Goal: Task Accomplishment & Management: Use online tool/utility

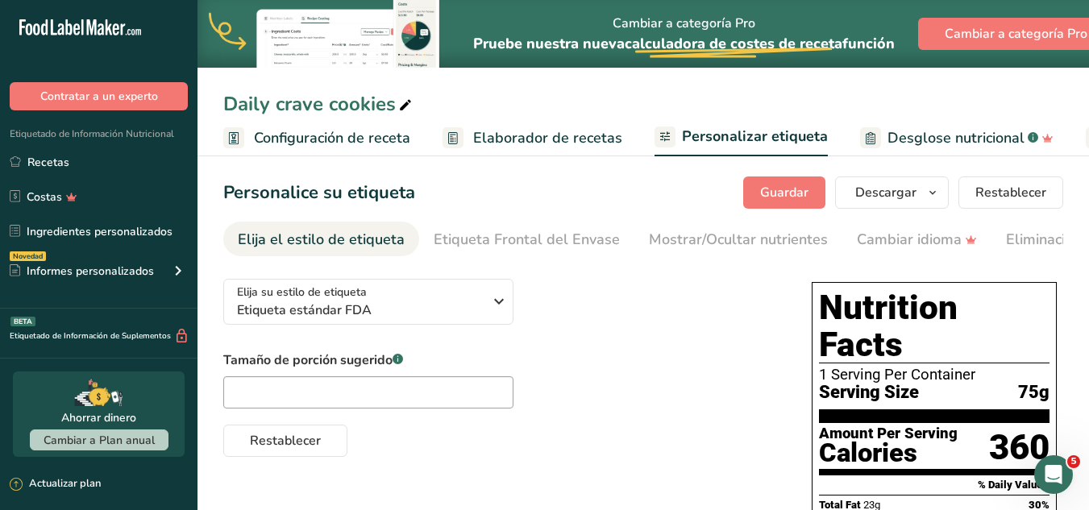
click at [517, 129] on span "Elaborador de recetas" at bounding box center [547, 138] width 149 height 22
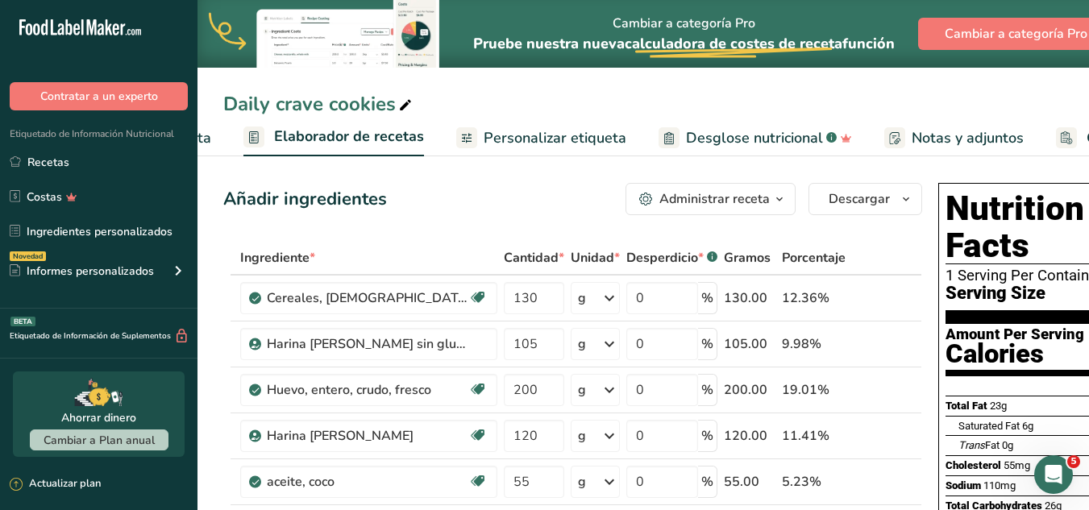
scroll to position [0, 224]
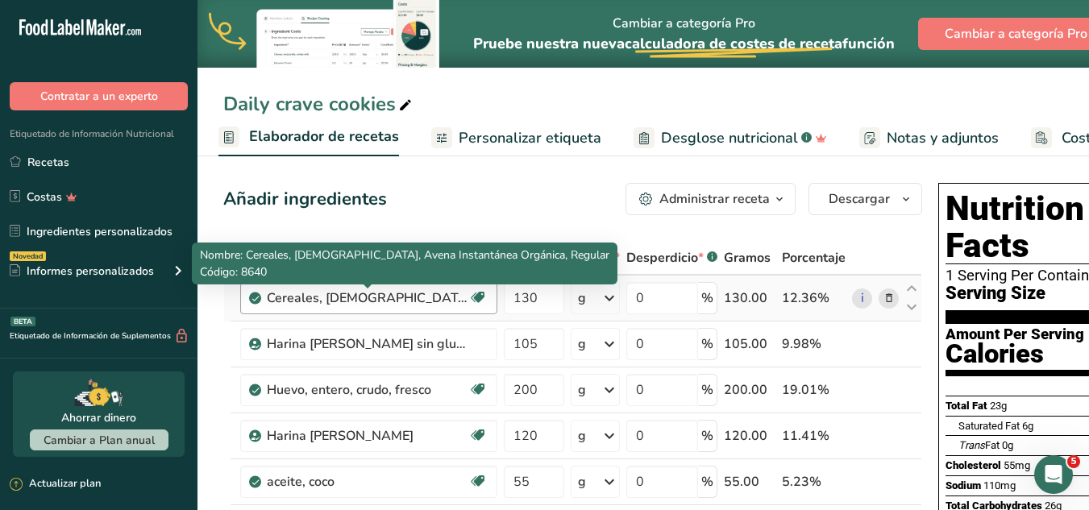
click at [405, 301] on div "Cereales, [DEMOGRAPHIC_DATA], Avena Instantánea Orgánica, Regular" at bounding box center [367, 297] width 201 height 19
click at [341, 299] on div "Cereales, [DEMOGRAPHIC_DATA], Avena Instantánea Orgánica, Regular" at bounding box center [367, 297] width 201 height 19
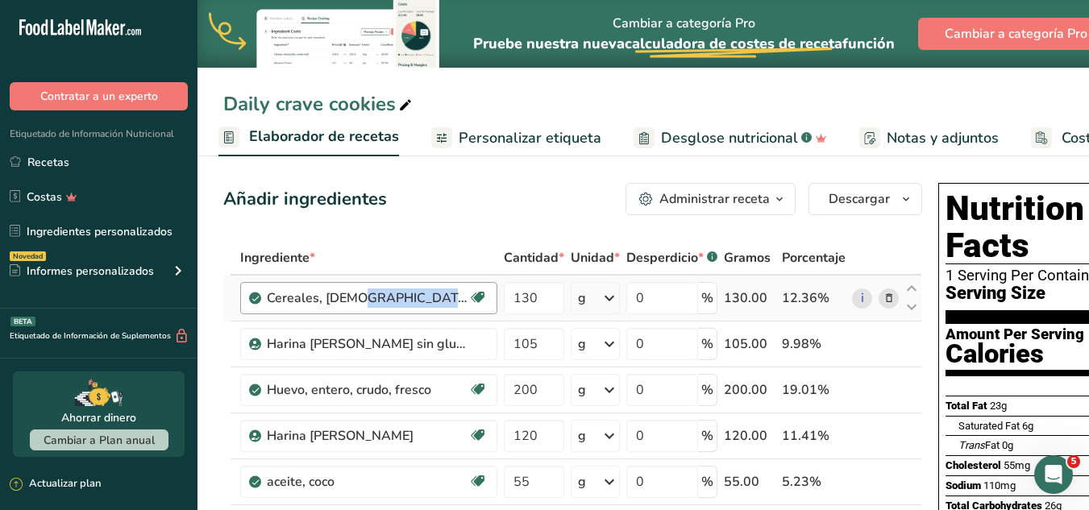
drag, startPoint x: 341, startPoint y: 299, endPoint x: 455, endPoint y: 292, distance: 113.9
click at [455, 292] on div "Cereales, [DEMOGRAPHIC_DATA], Avena Instantánea Orgánica, Regular" at bounding box center [367, 297] width 201 height 19
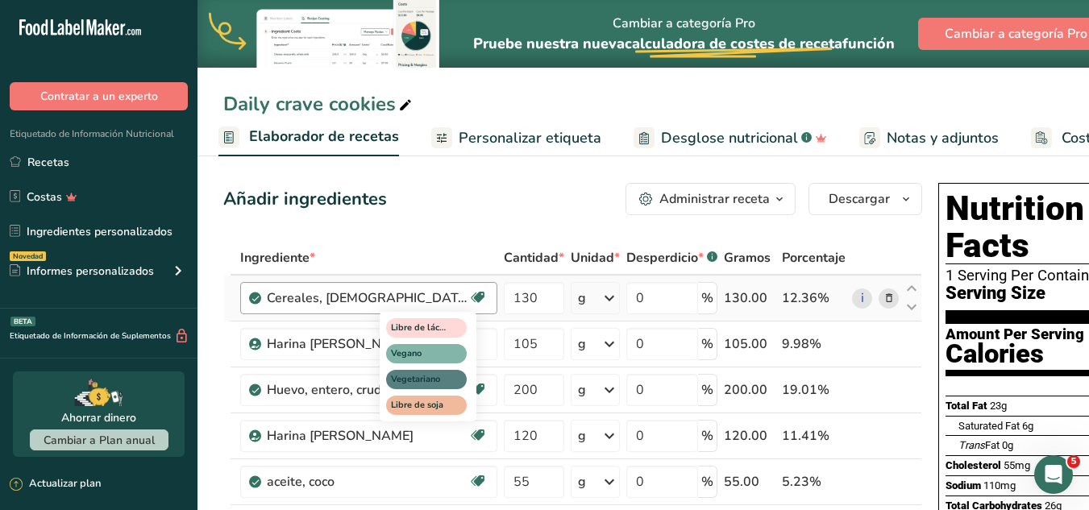
click at [478, 296] on icon at bounding box center [478, 297] width 16 height 25
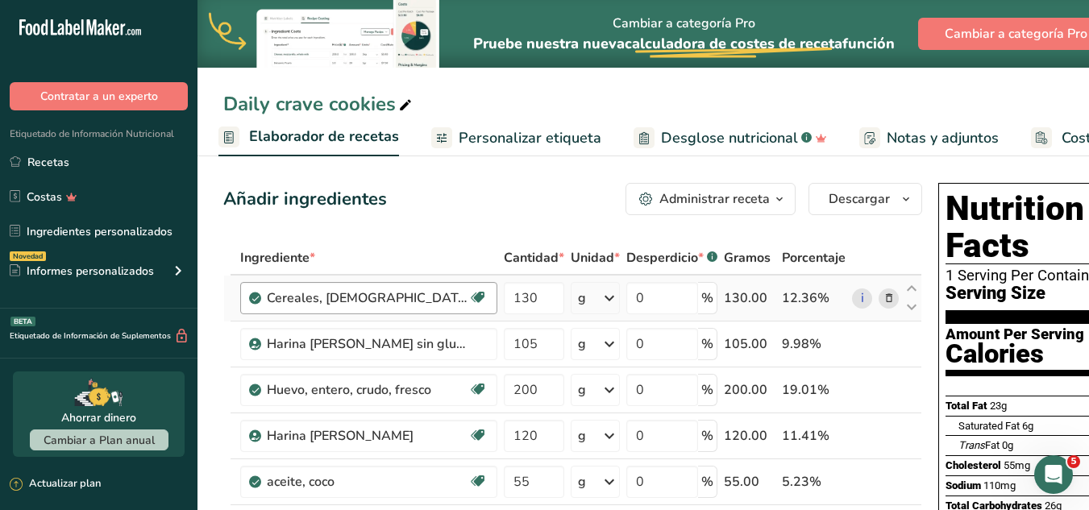
click at [423, 287] on div "Cereales, [DEMOGRAPHIC_DATA], Avena Instantánea Orgánica, Regular Libre de láct…" at bounding box center [368, 298] width 257 height 32
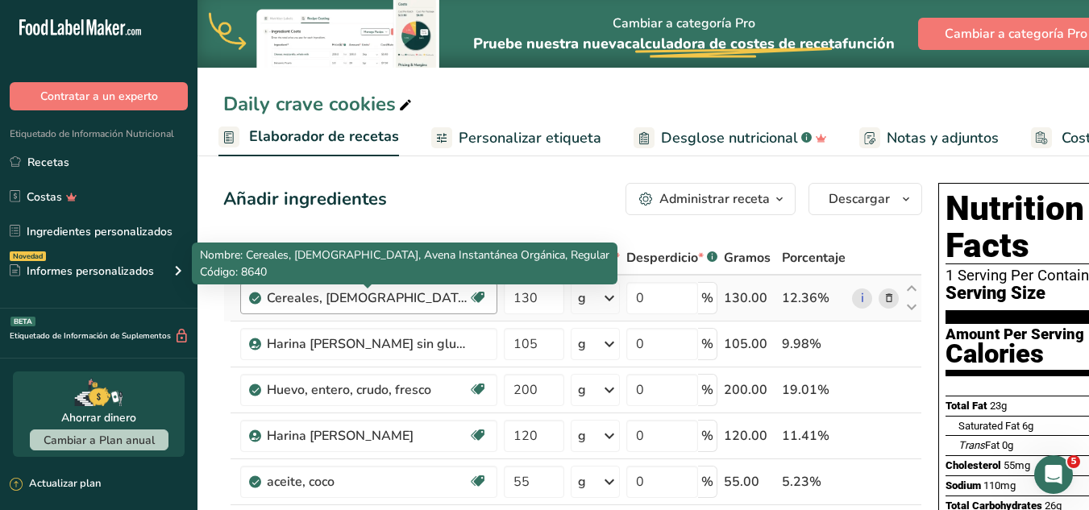
click at [423, 292] on div "Cereales, [DEMOGRAPHIC_DATA], Avena Instantánea Orgánica, Regular" at bounding box center [367, 297] width 201 height 19
click at [360, 303] on div "Cereales, [DEMOGRAPHIC_DATA], Avena Instantánea Orgánica, Regular" at bounding box center [367, 297] width 201 height 19
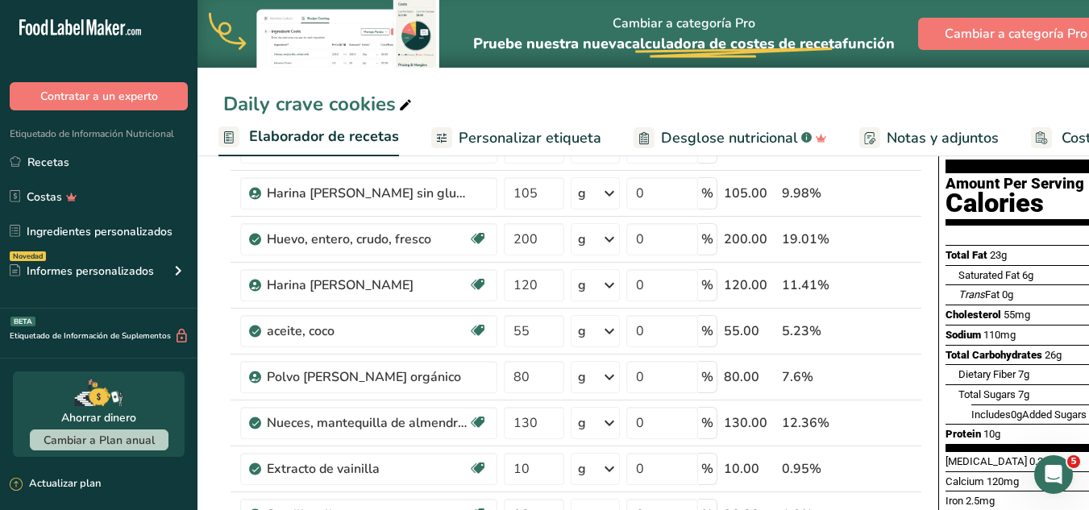
scroll to position [56, 0]
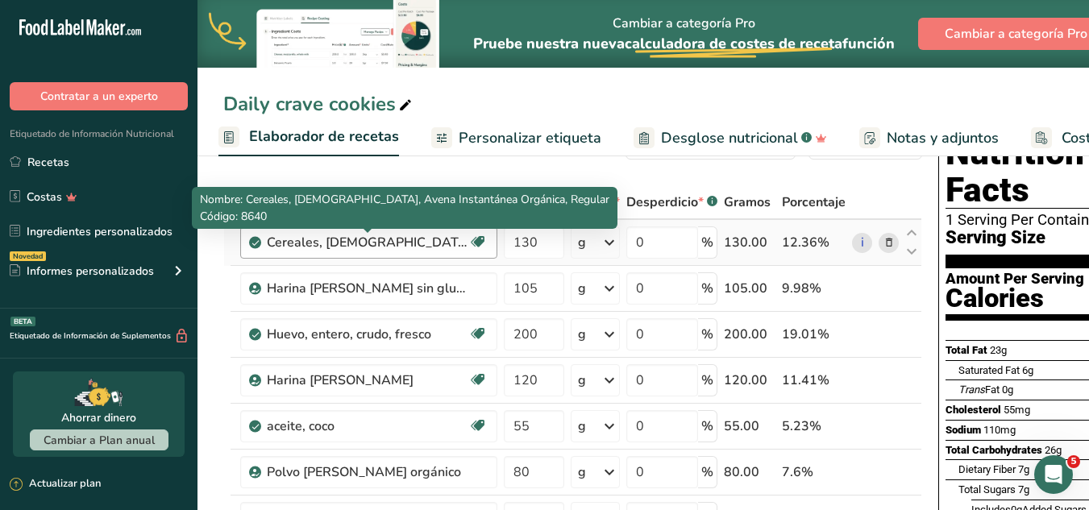
drag, startPoint x: 388, startPoint y: 248, endPoint x: 386, endPoint y: 258, distance: 9.8
click at [386, 258] on div "Cereales, [DEMOGRAPHIC_DATA], Avena Instantánea Orgánica, Regular Libre de láct…" at bounding box center [368, 242] width 257 height 32
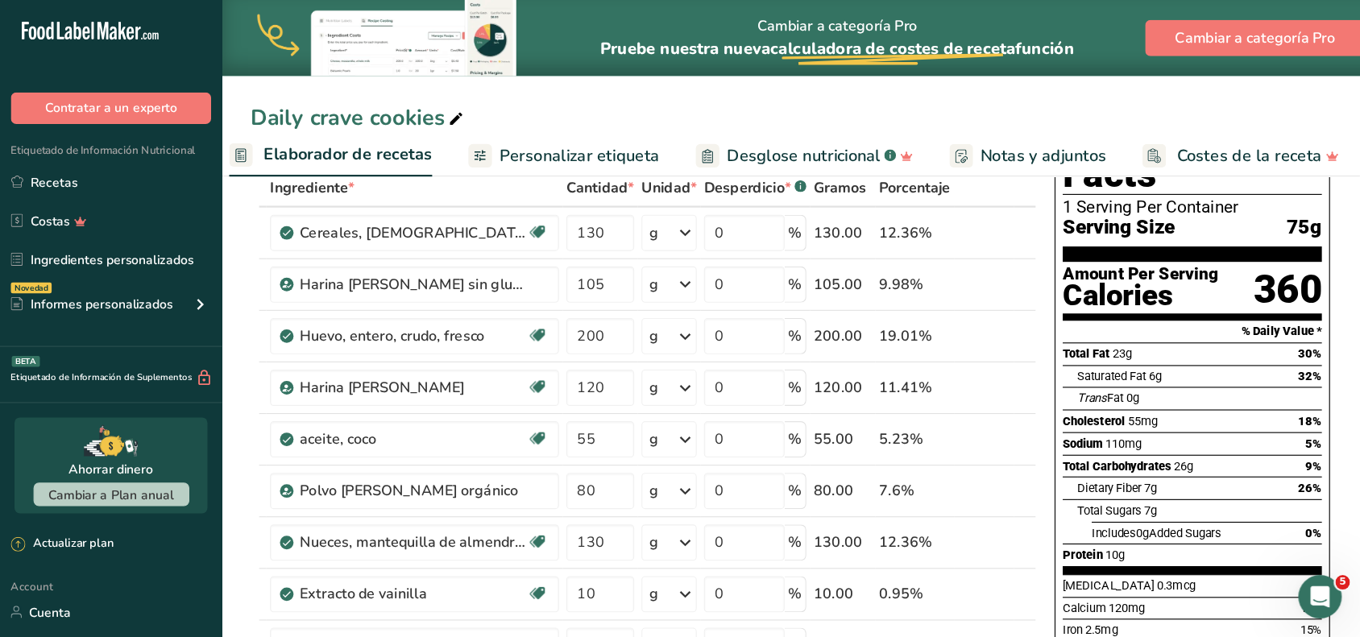
scroll to position [0, 89]
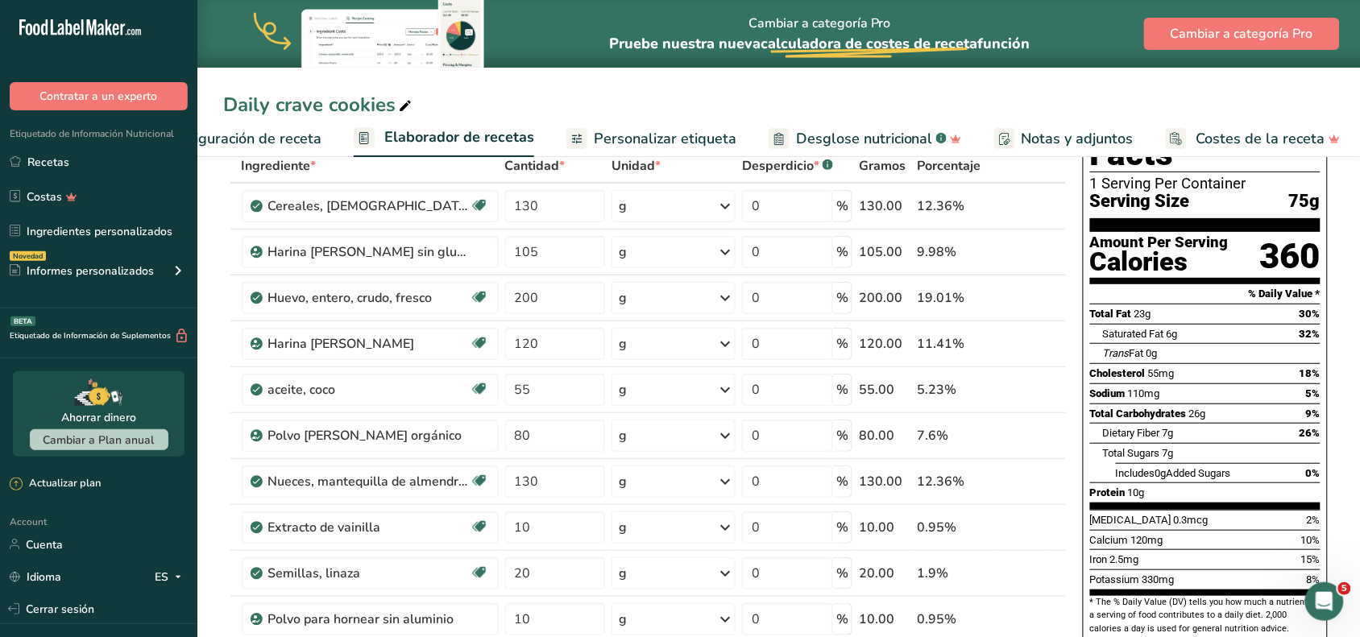
drag, startPoint x: 1100, startPoint y: 1, endPoint x: 850, endPoint y: 85, distance: 263.8
click at [850, 85] on div "Daily crave cookies Configuración de receta Elaborador de recetas Personalizar …" at bounding box center [778, 78] width 1163 height 157
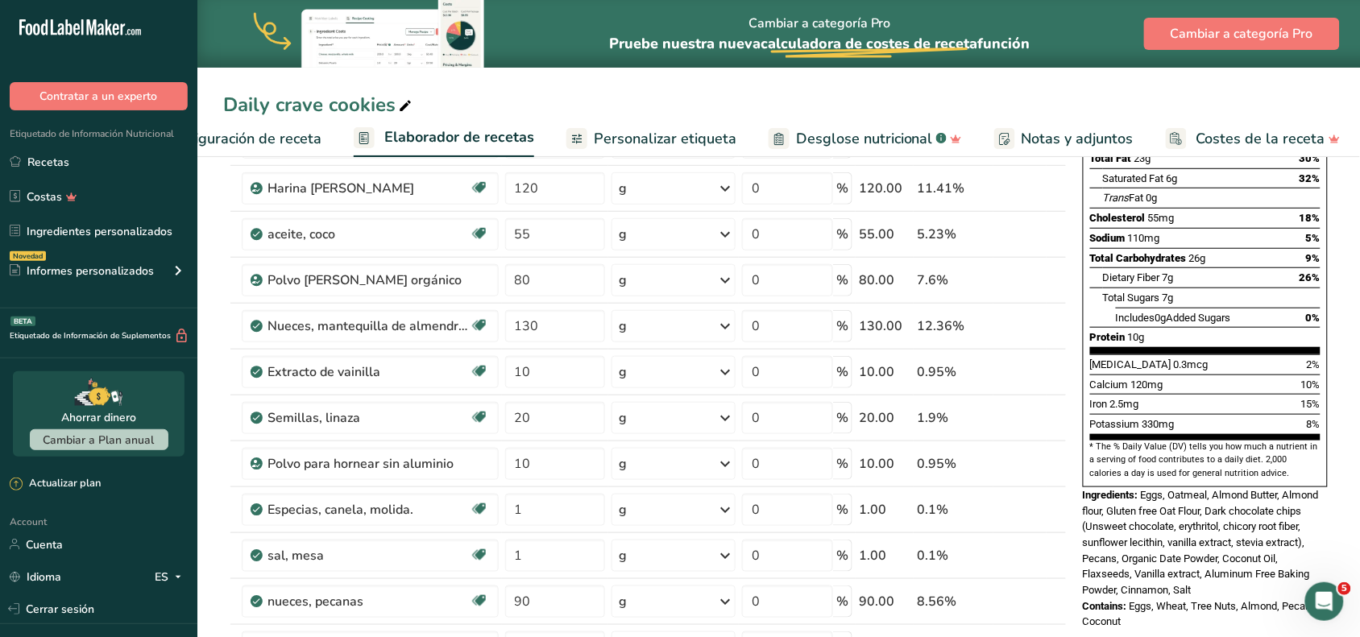
scroll to position [0, 0]
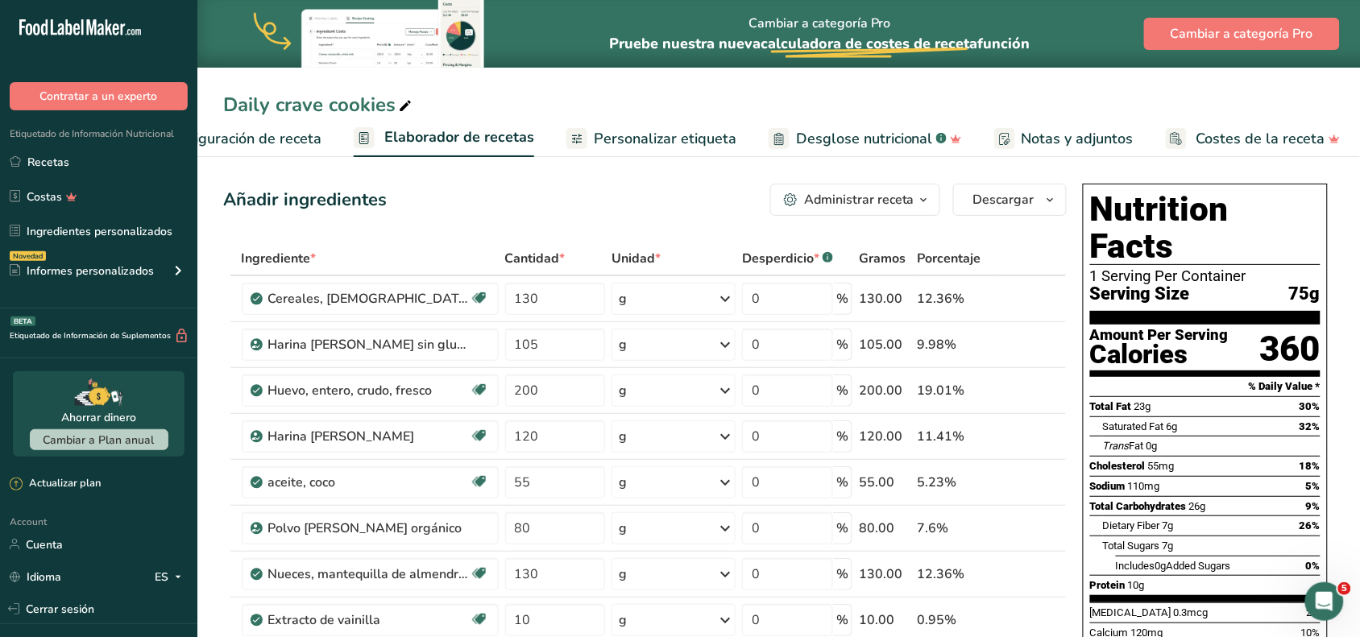
click at [647, 146] on span "Personalizar etiqueta" at bounding box center [665, 139] width 143 height 22
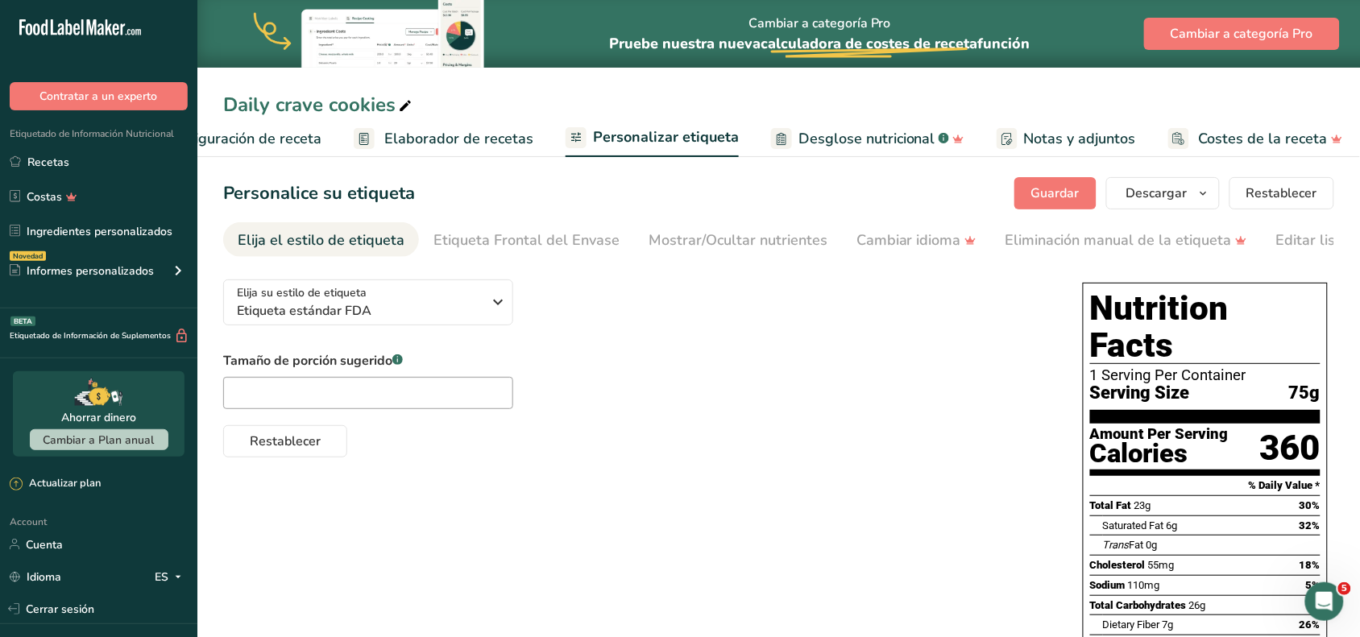
click at [892, 135] on span "Desglose nutricional" at bounding box center [867, 139] width 137 height 22
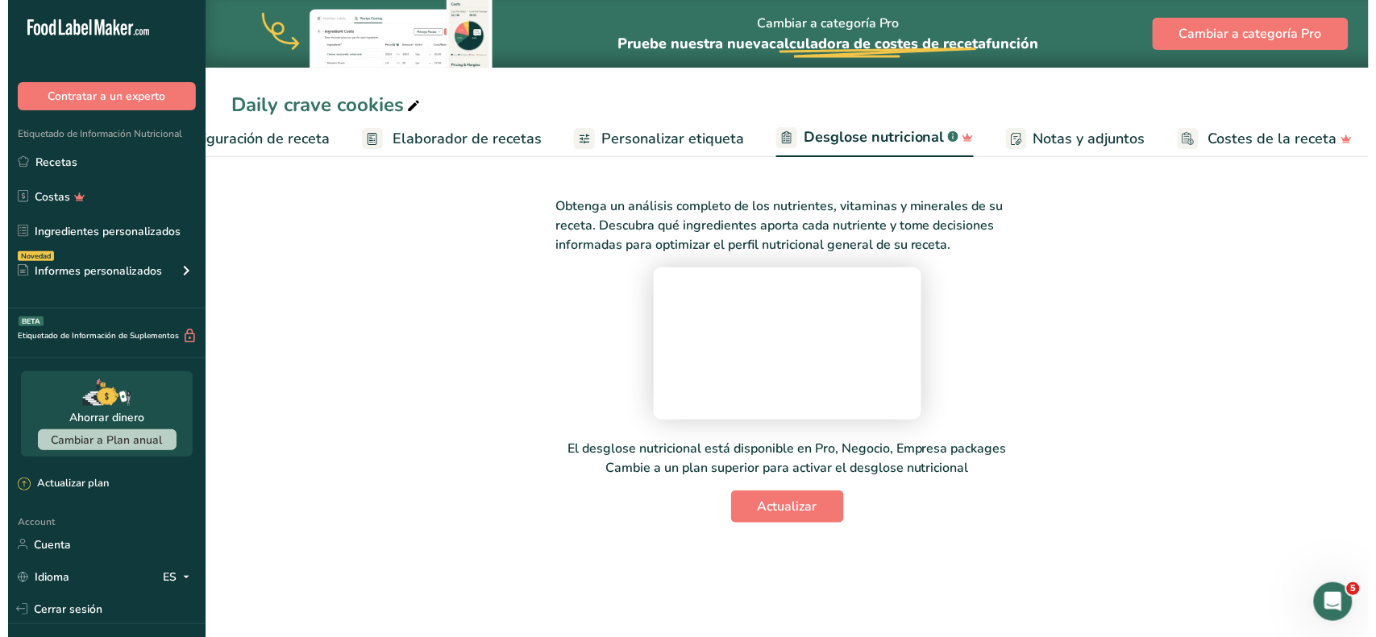
scroll to position [93, 0]
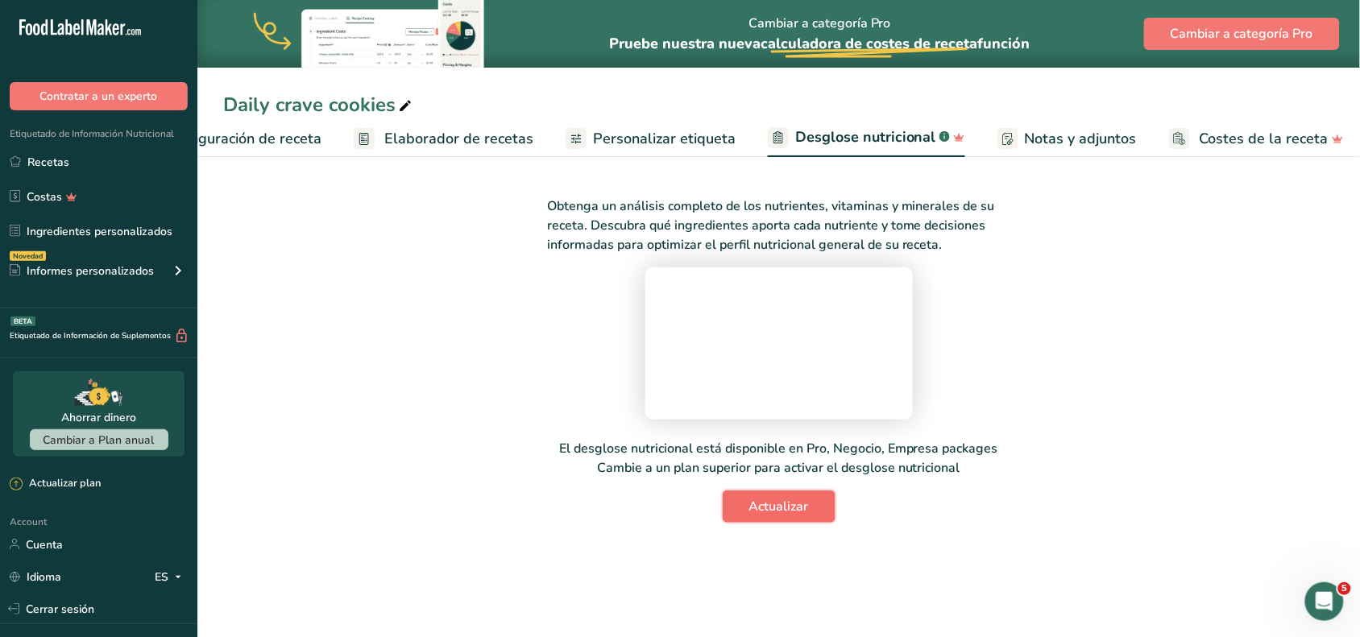
click at [796, 509] on button "Actualizar" at bounding box center [779, 507] width 113 height 32
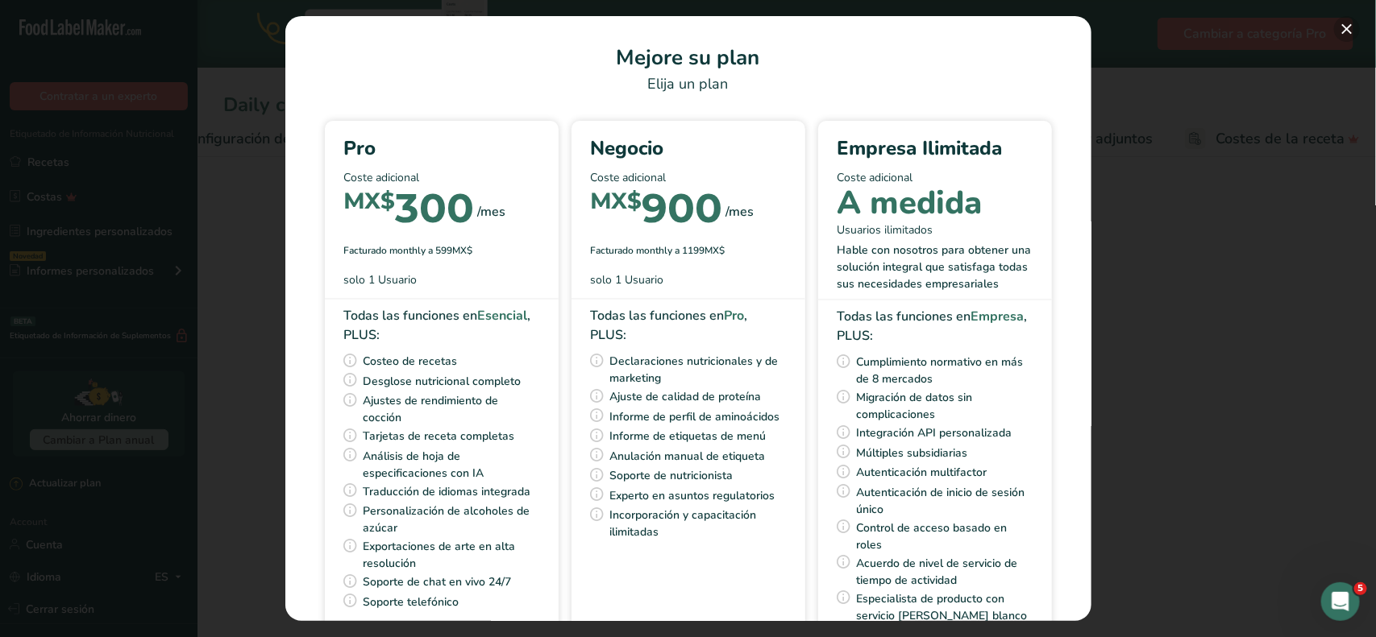
click at [1088, 27] on button "Pick Your Pricing Plan Modal" at bounding box center [1347, 29] width 26 height 26
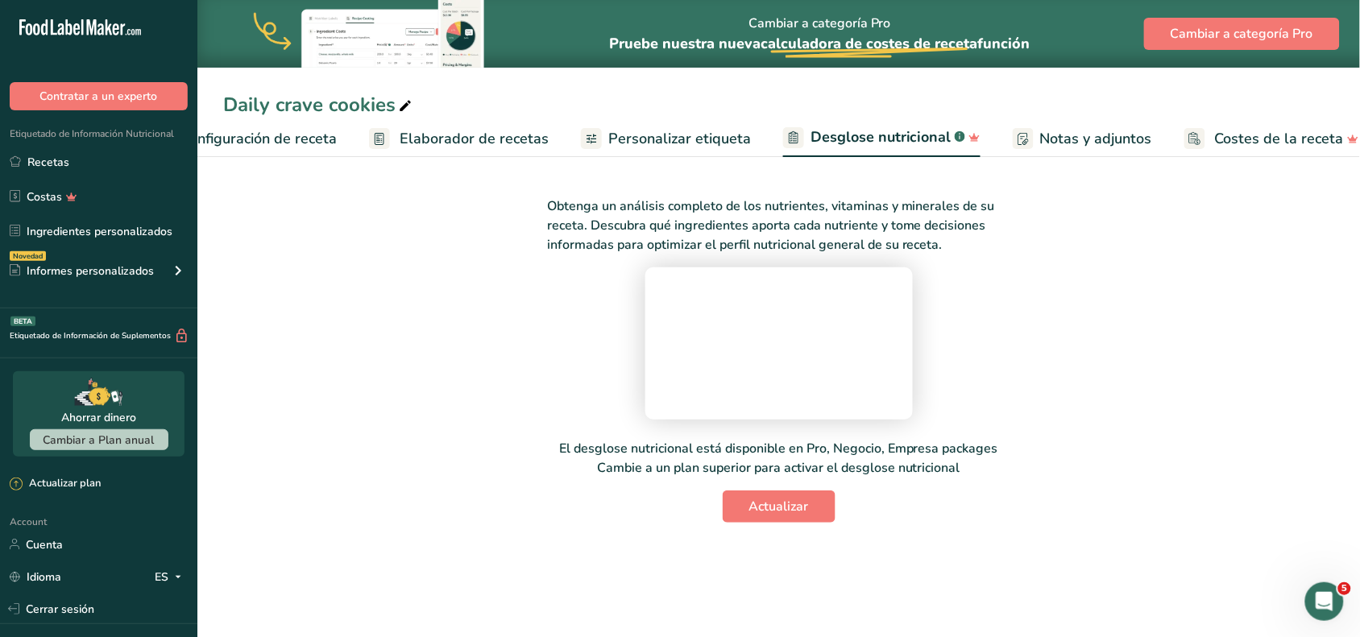
scroll to position [0, 0]
click at [1057, 143] on span "Notas y adjuntos" at bounding box center [1096, 139] width 112 height 22
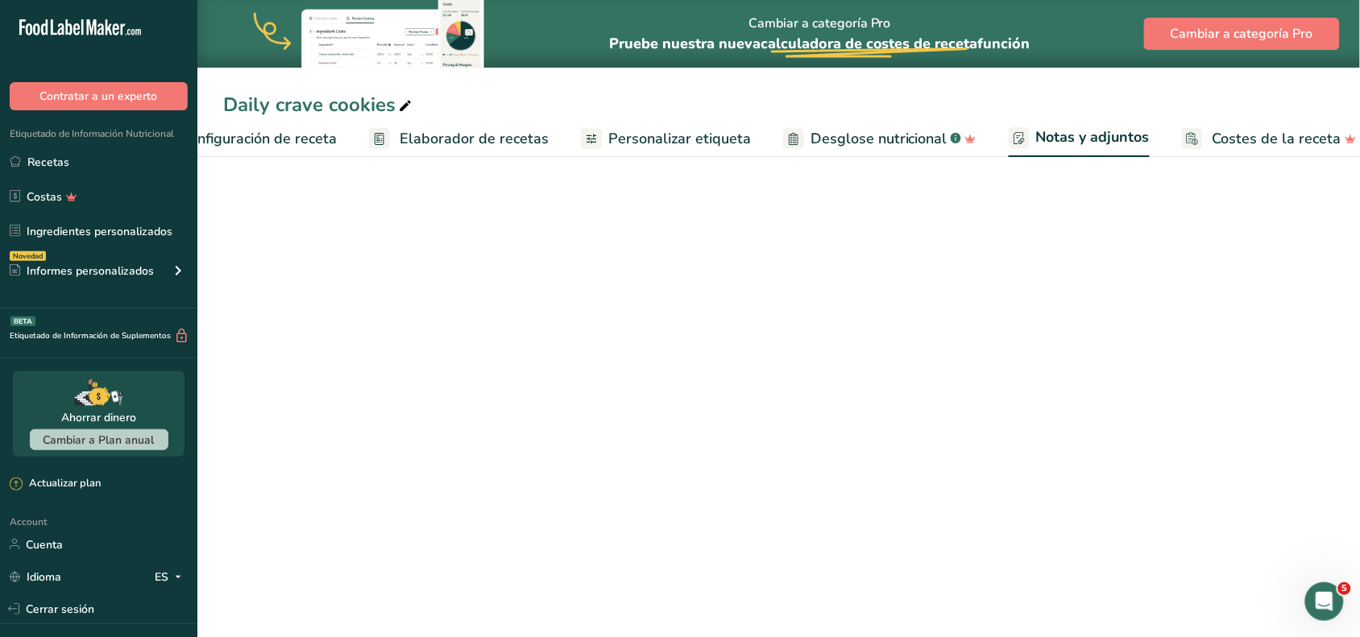
scroll to position [0, 87]
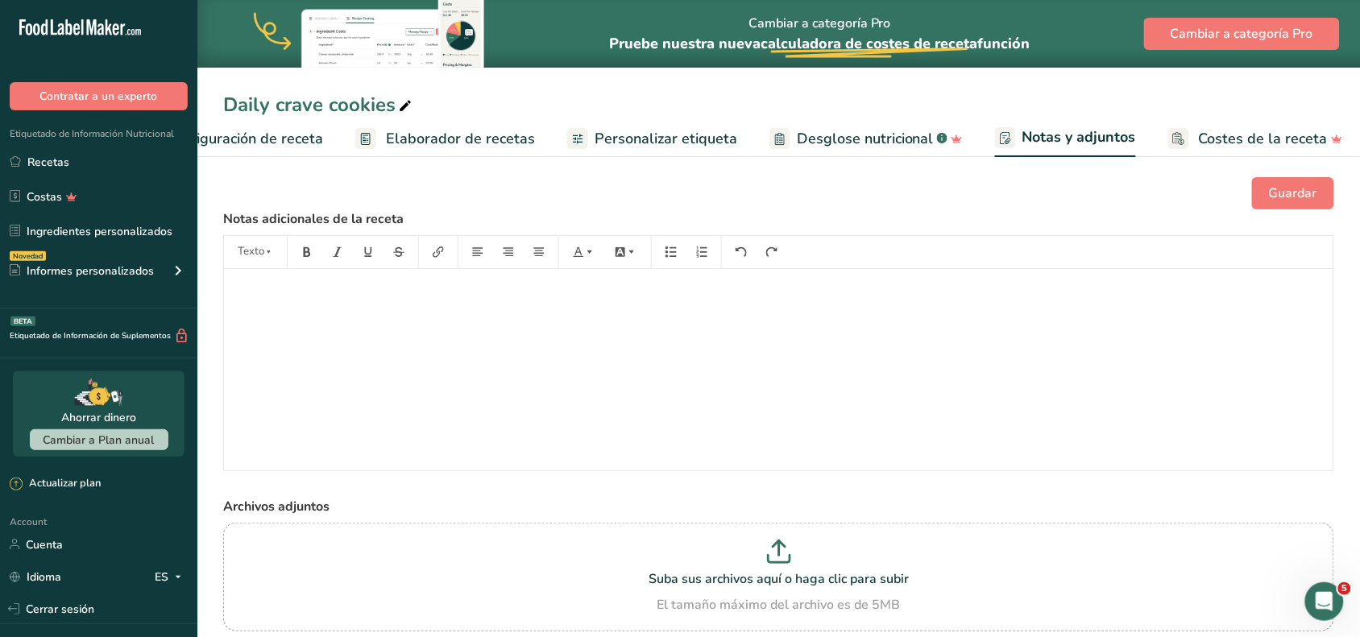
click at [629, 131] on span "Personalizar etiqueta" at bounding box center [666, 139] width 143 height 22
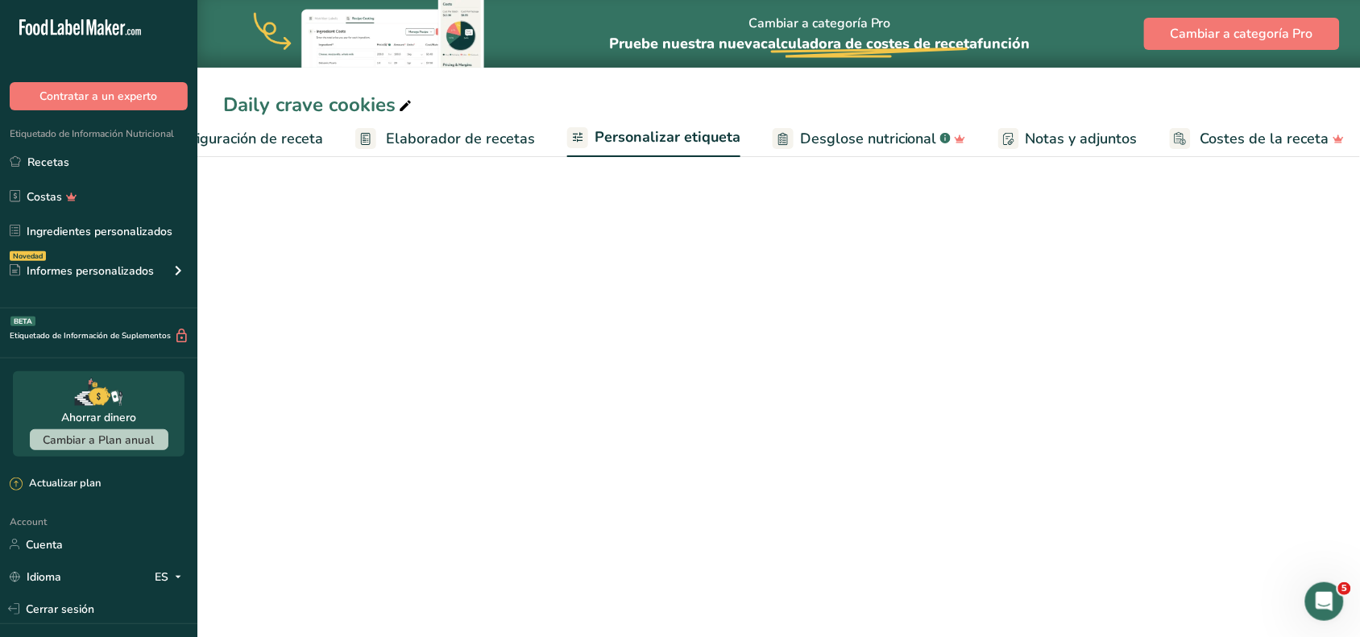
scroll to position [0, 89]
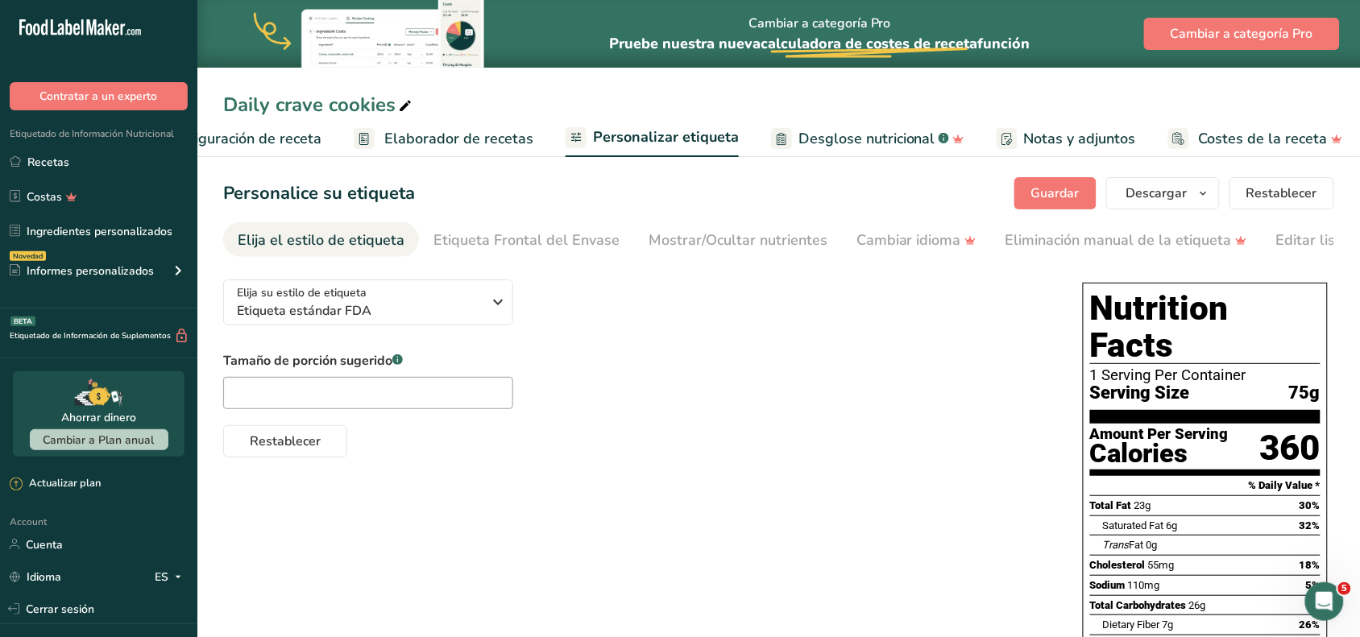
click at [419, 138] on span "Elaborador de recetas" at bounding box center [458, 139] width 149 height 22
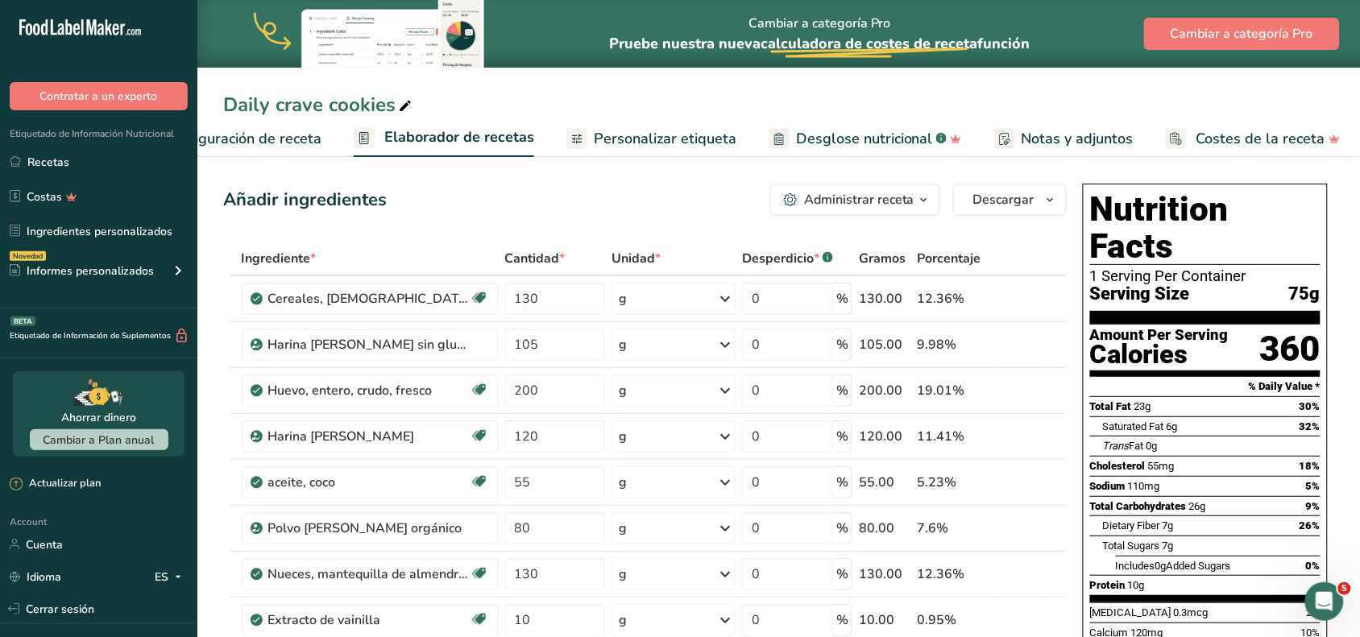
click at [280, 135] on span "Configuración de receta" at bounding box center [243, 139] width 156 height 22
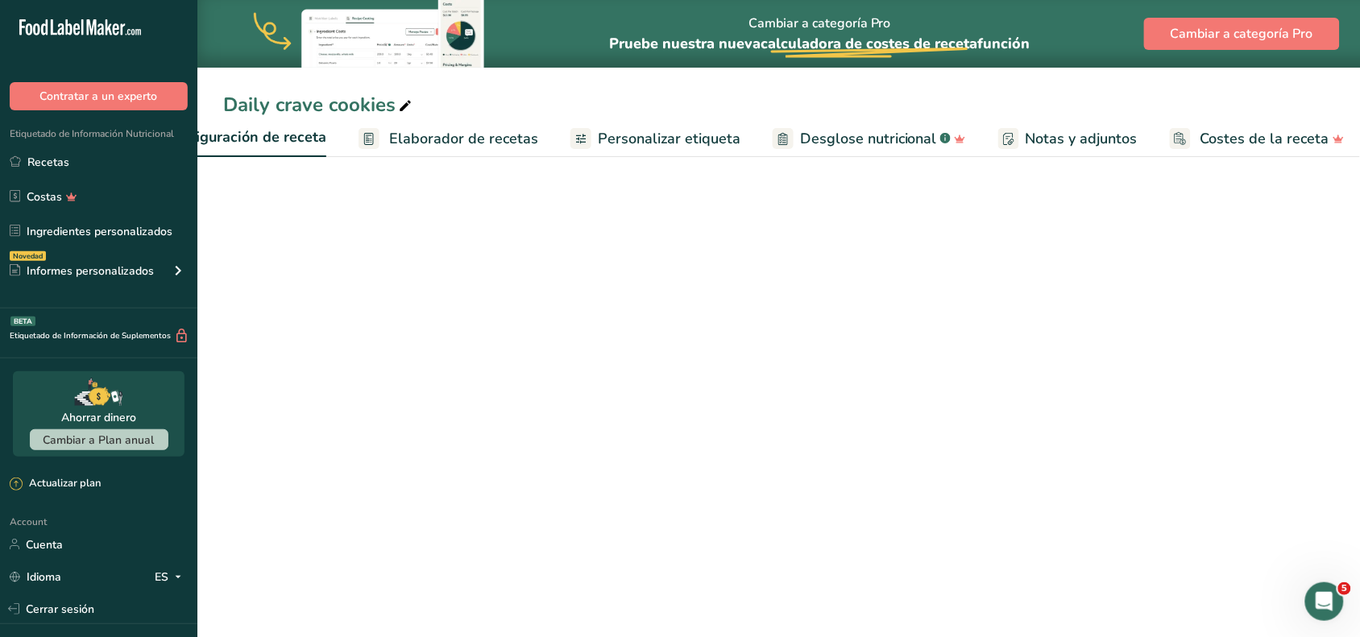
scroll to position [0, 6]
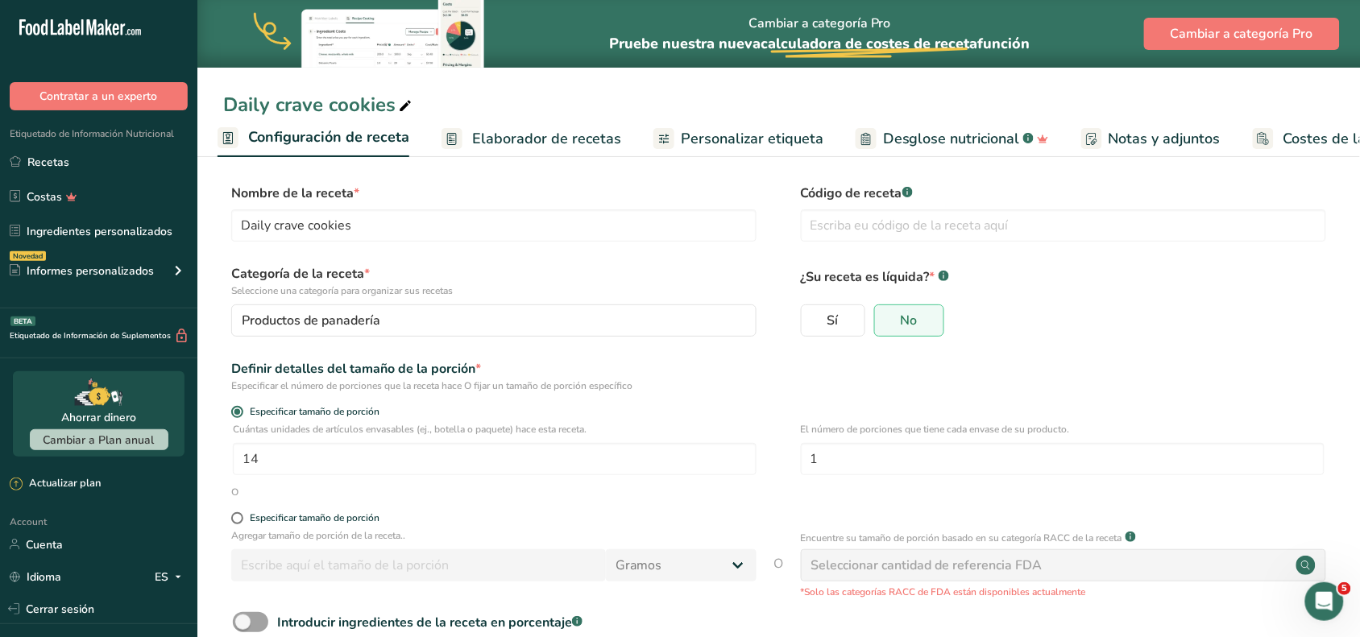
click at [506, 130] on span "Elaborador de recetas" at bounding box center [546, 139] width 149 height 22
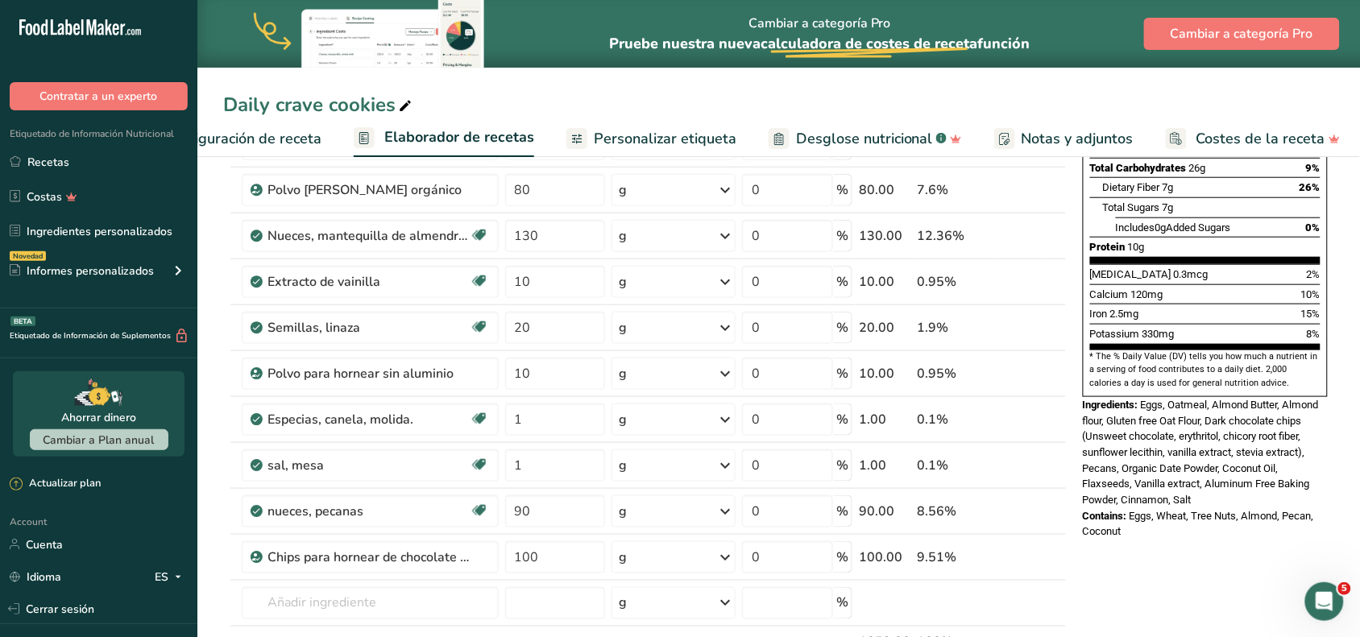
scroll to position [341, 0]
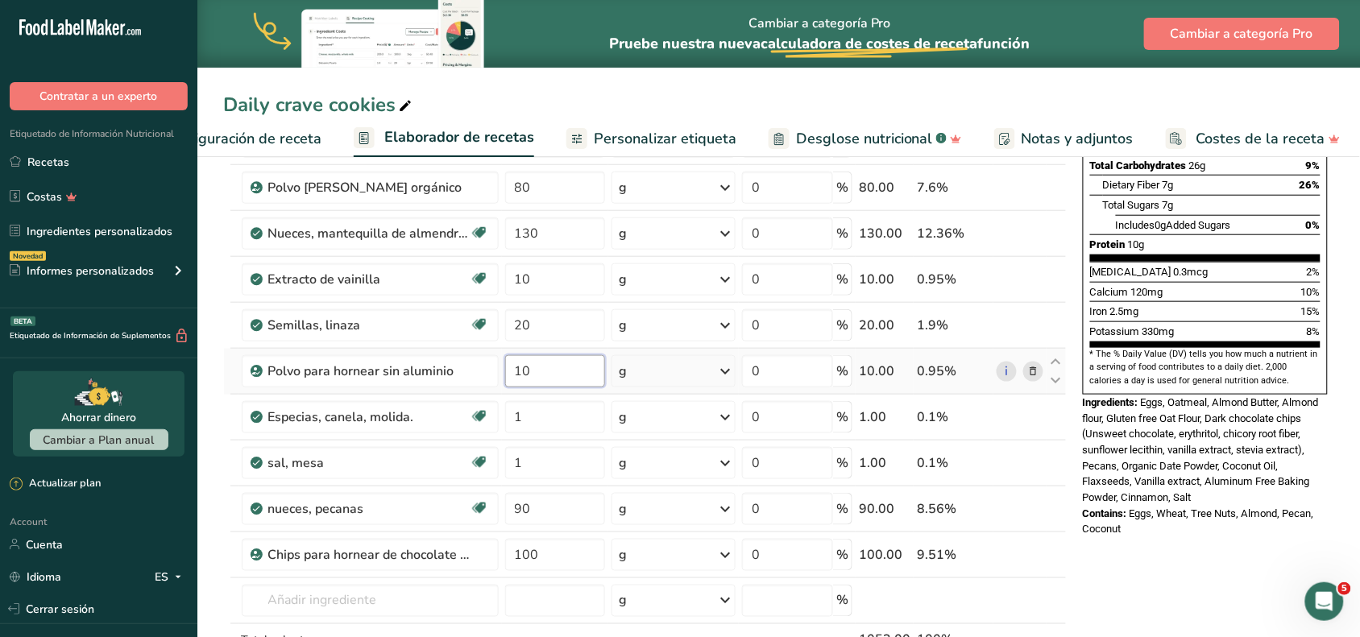
click at [553, 367] on input "10" at bounding box center [555, 371] width 100 height 32
type input "1"
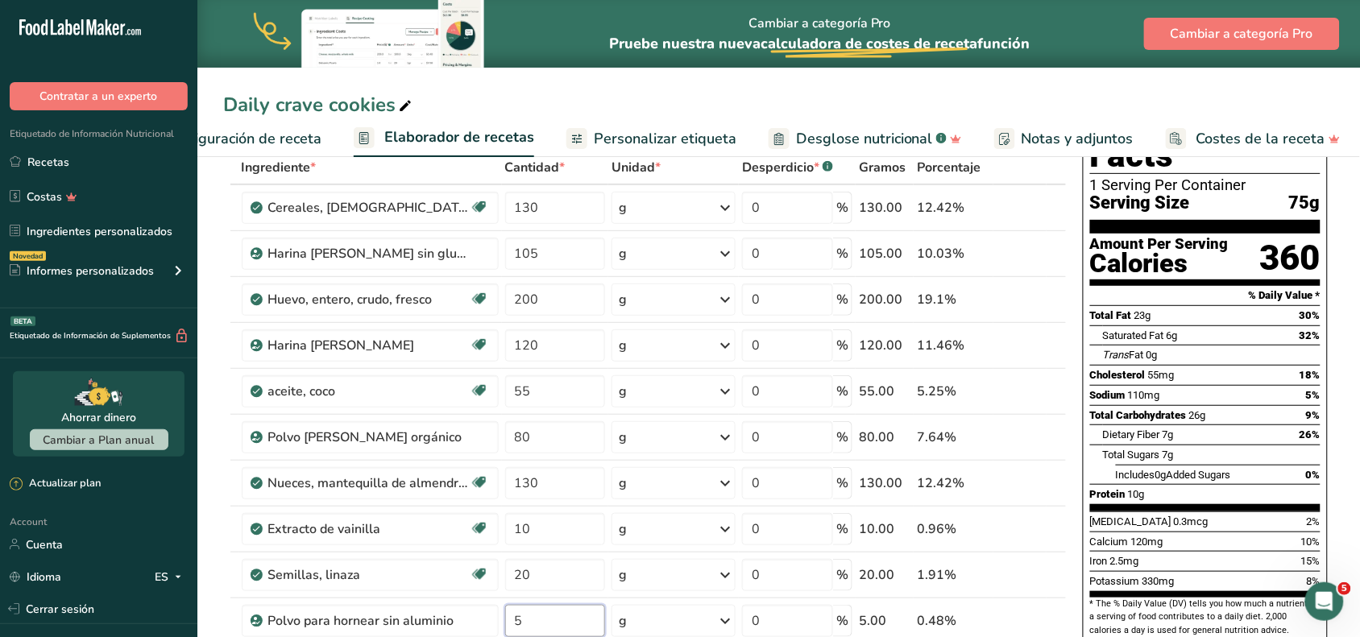
scroll to position [71, 0]
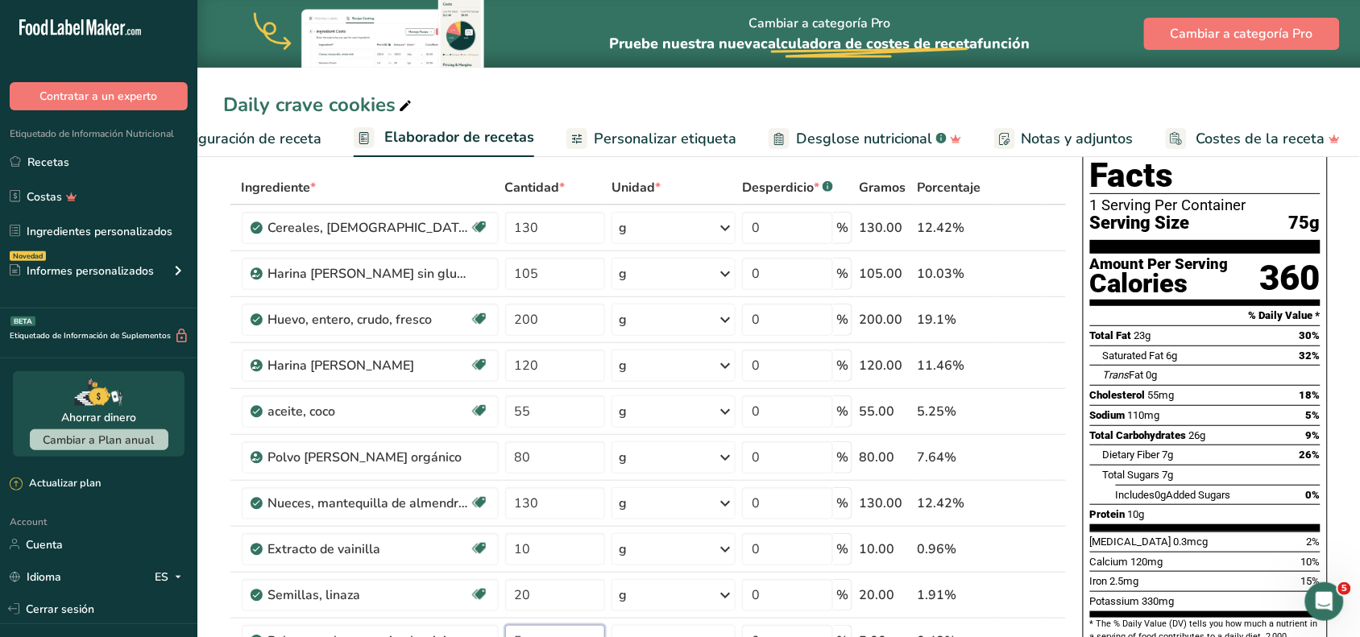
type input "5"
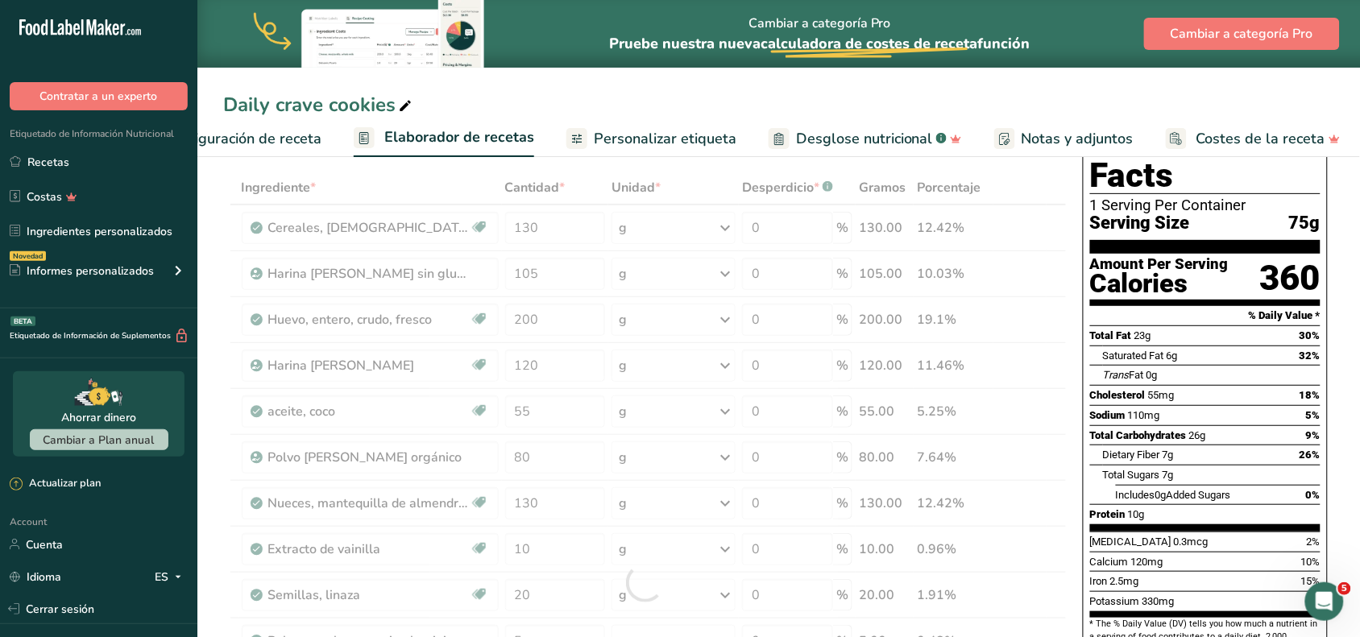
click at [1088, 89] on div "Daily crave cookies Configuración de receta Elaborador de recetas Personalizar …" at bounding box center [778, 78] width 1163 height 157
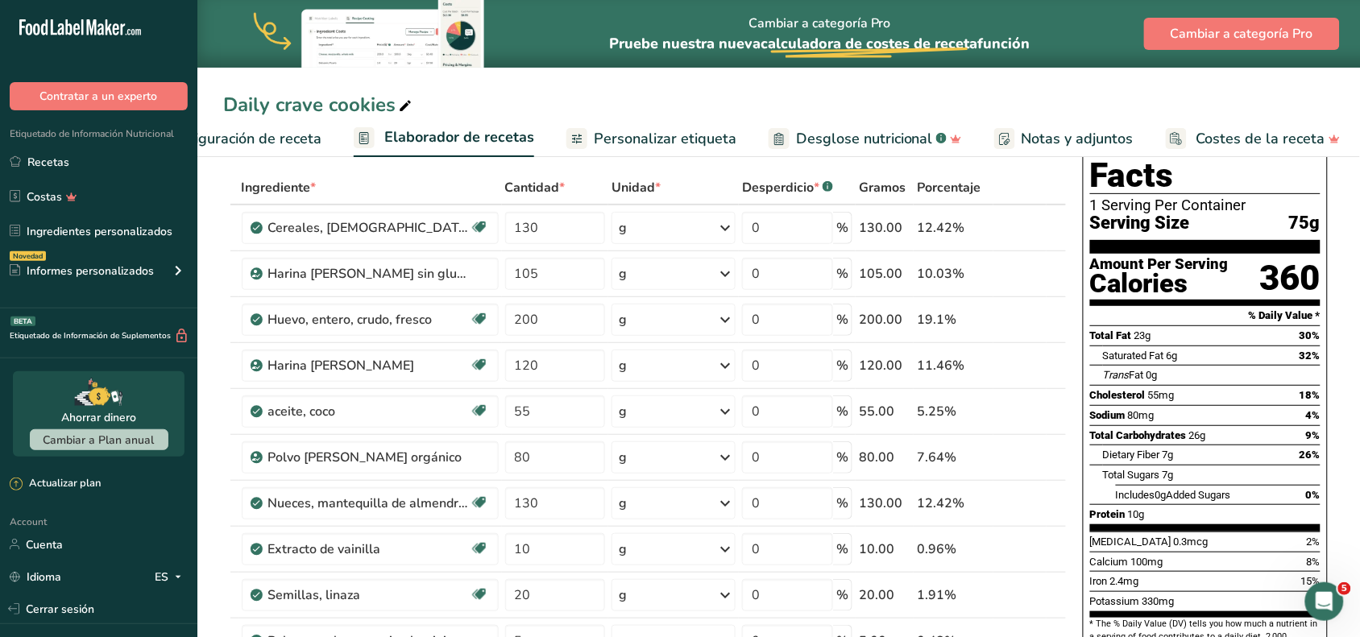
click at [671, 126] on link "Personalizar etiqueta" at bounding box center [652, 139] width 170 height 36
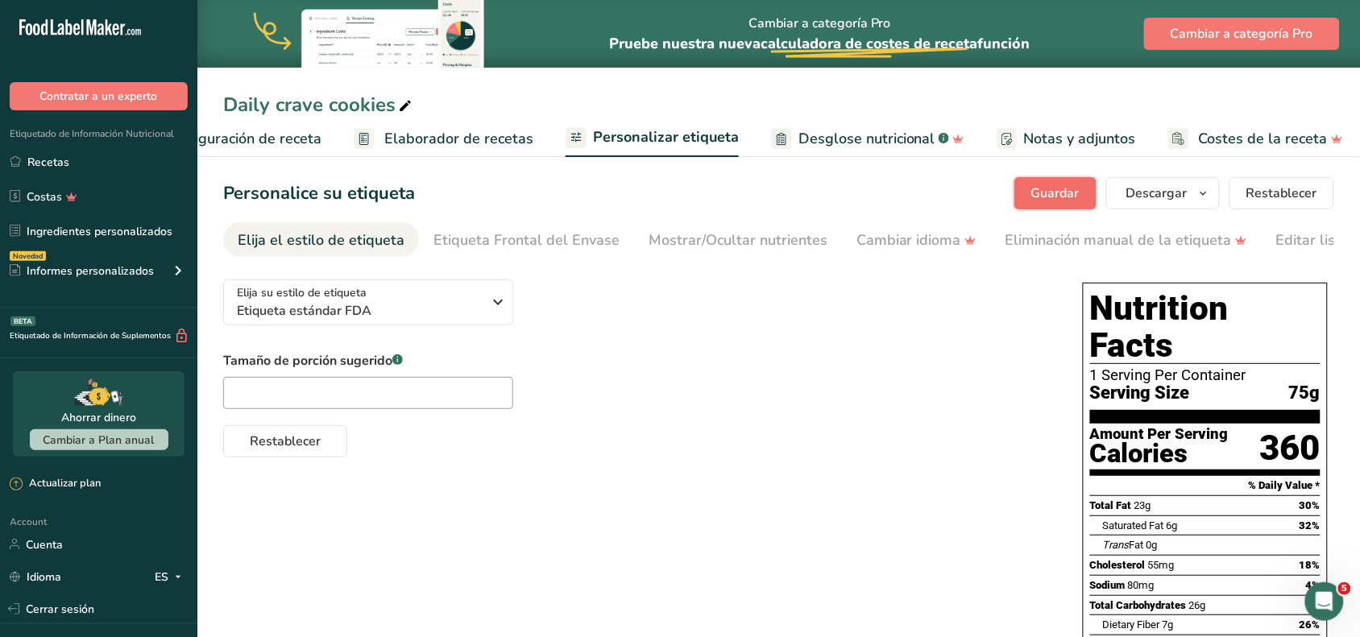
click at [1049, 201] on span "Guardar" at bounding box center [1055, 193] width 48 height 19
click at [1088, 191] on span "Descargar" at bounding box center [1157, 193] width 61 height 19
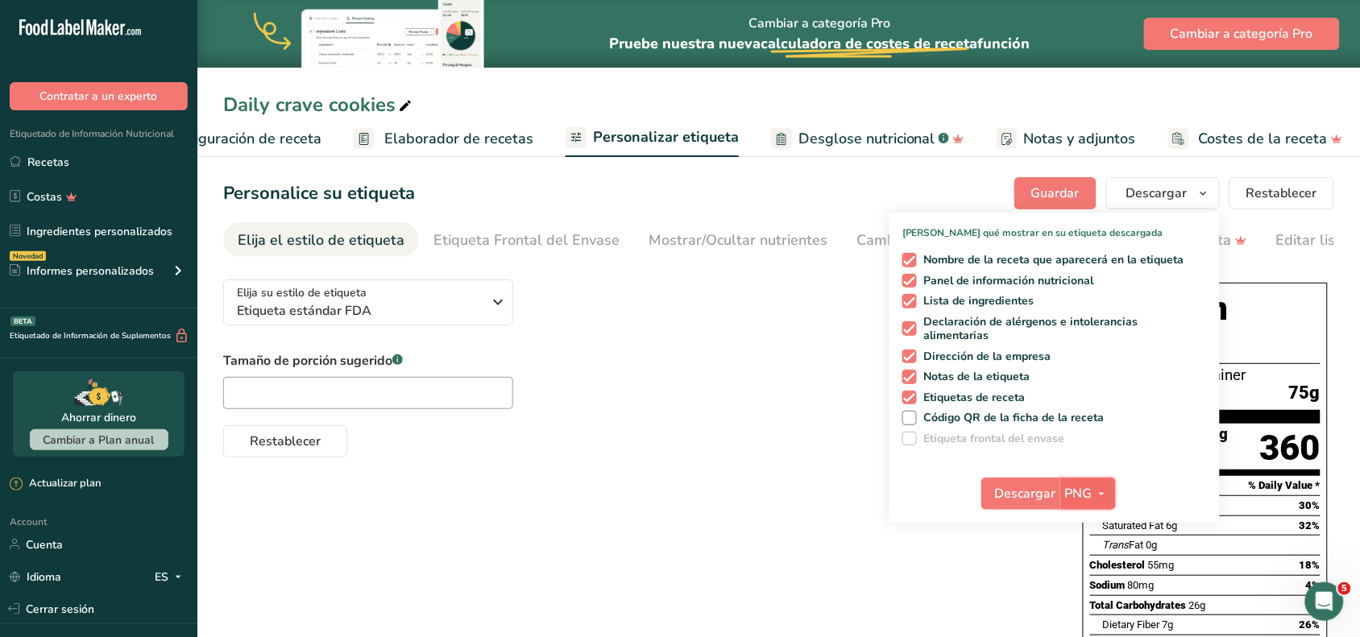
click at [1081, 492] on span "PNG" at bounding box center [1078, 493] width 27 height 19
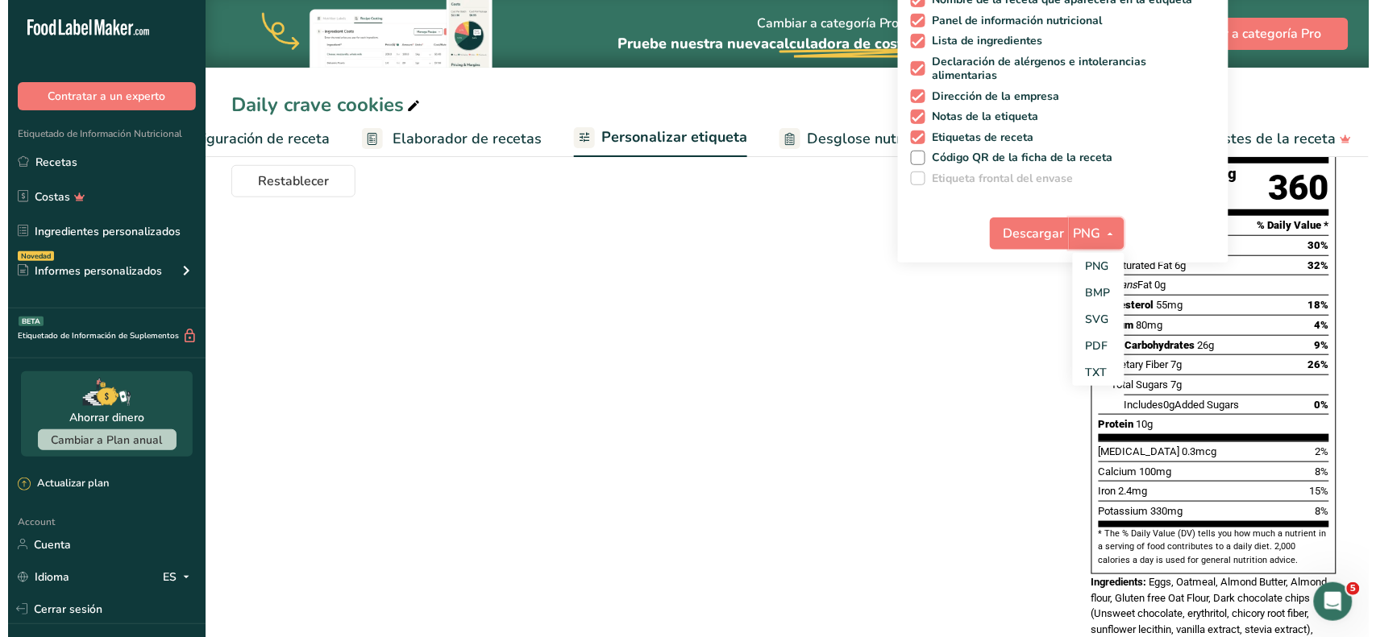
scroll to position [263, 0]
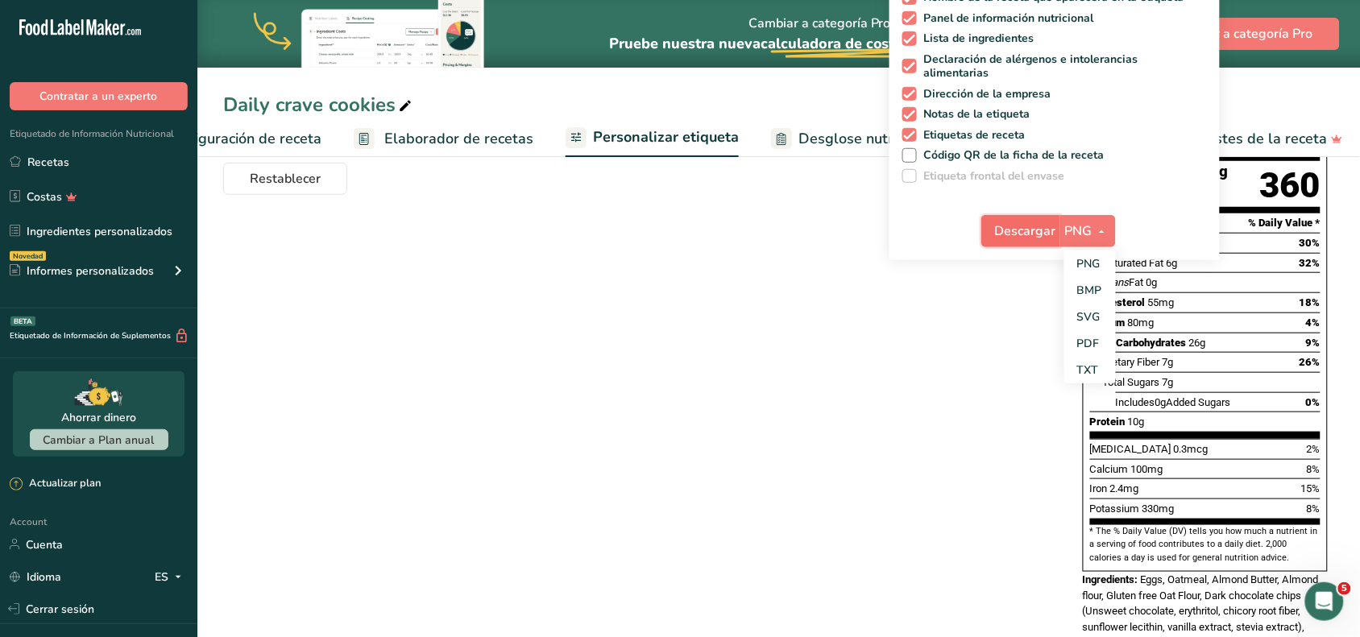
click at [1040, 231] on span "Descargar" at bounding box center [1025, 231] width 61 height 19
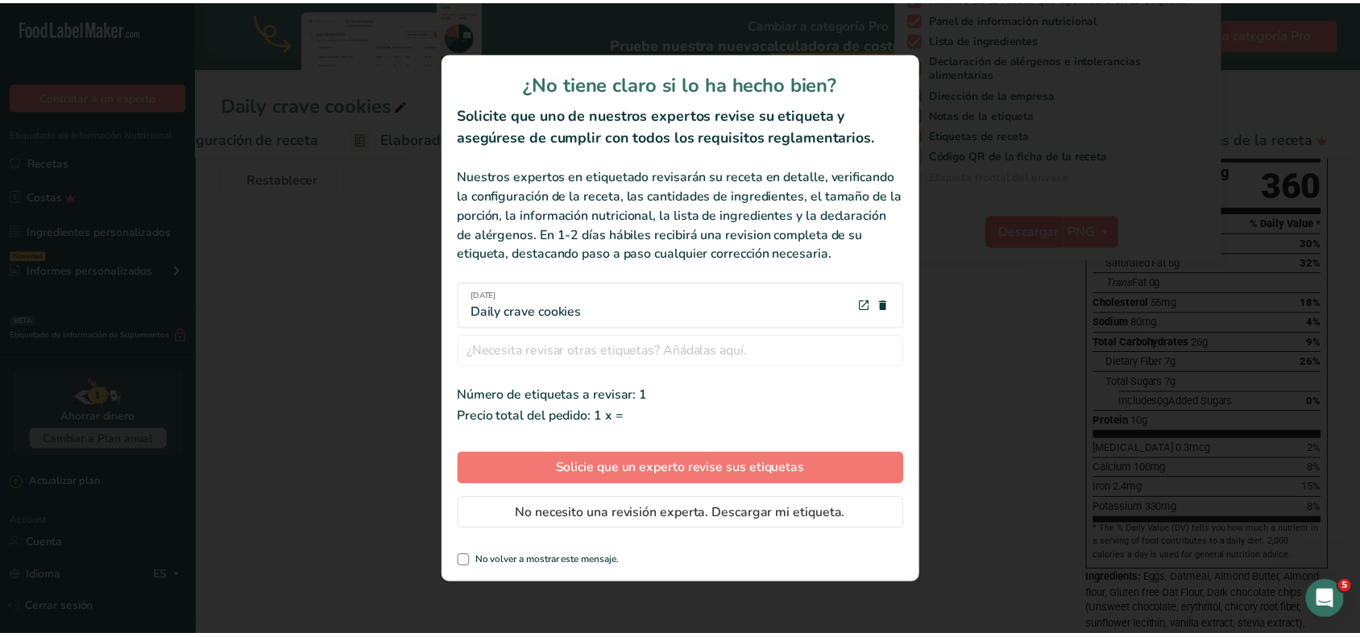
scroll to position [0, 73]
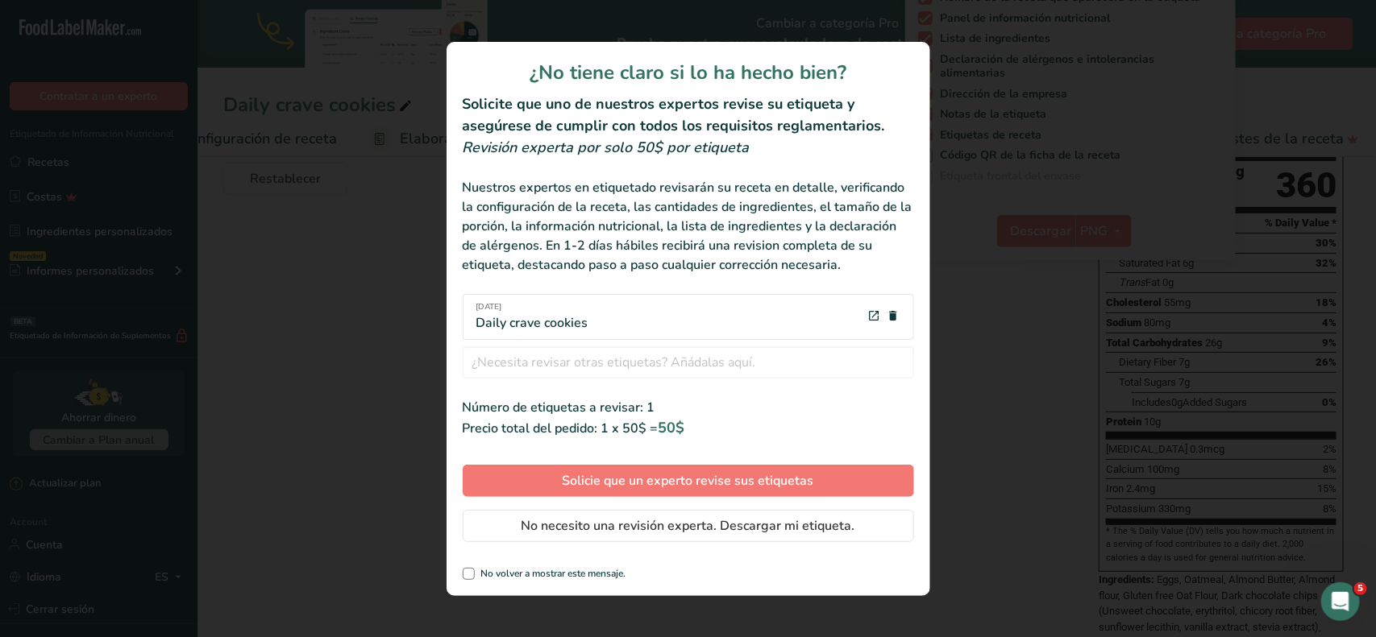
drag, startPoint x: 1375, startPoint y: 156, endPoint x: 1374, endPoint y: 226, distance: 70.1
click at [1088, 226] on div "review labels modal" at bounding box center [688, 318] width 1376 height 637
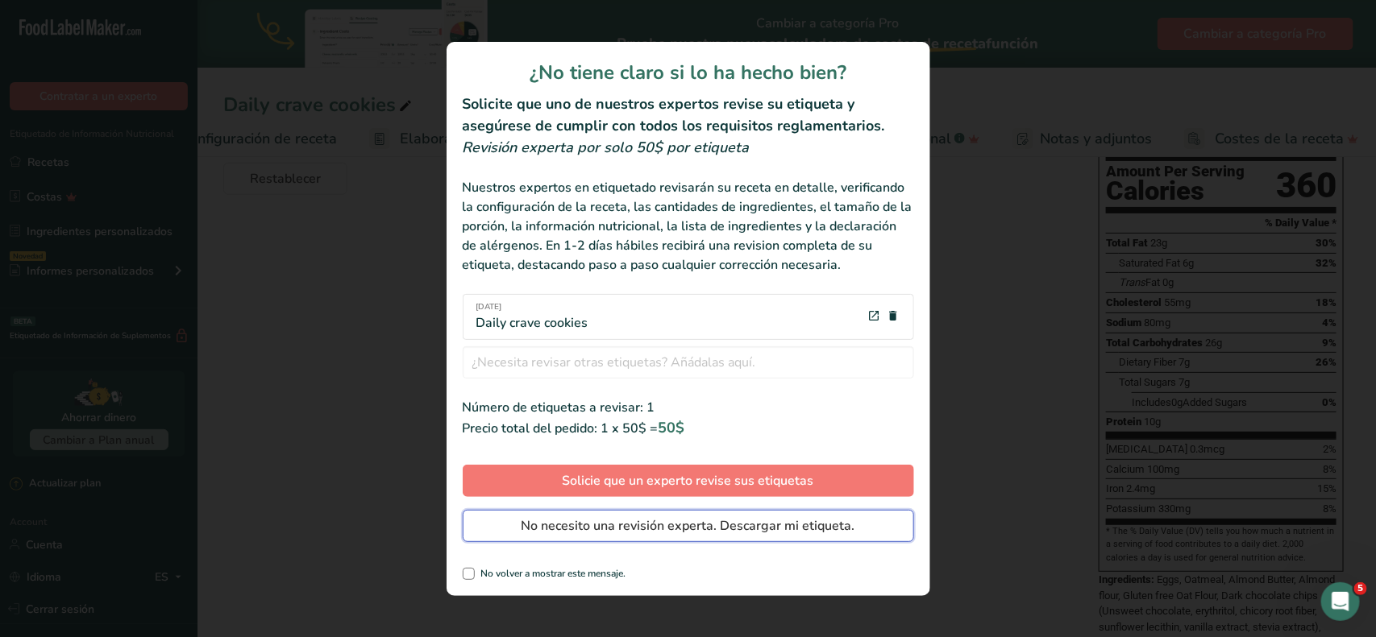
click at [554, 509] on span "No necesito una revisión experta. Descargar mi etiqueta." at bounding box center [688, 526] width 334 height 19
